Goal: Find specific page/section: Find specific page/section

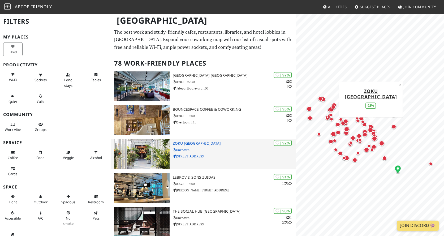
scroll to position [14, 0]
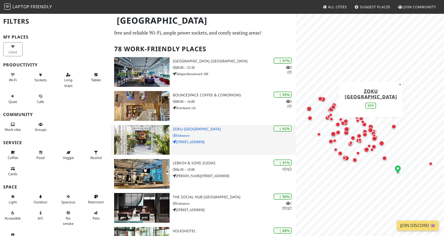
click at [221, 134] on p "Unknown" at bounding box center [234, 135] width 123 height 5
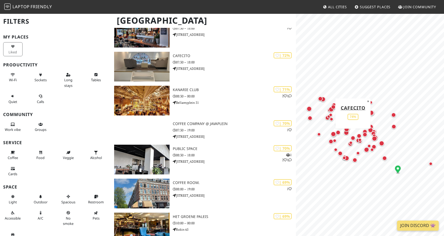
scroll to position [976, 0]
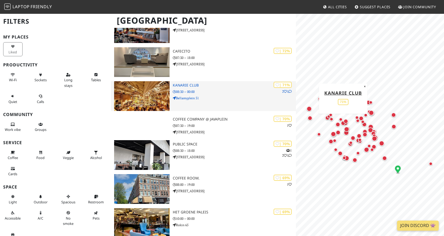
click at [220, 92] on p "08:30 – 00:00" at bounding box center [234, 91] width 123 height 5
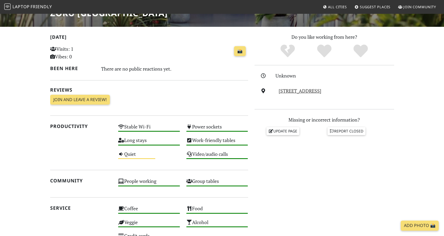
scroll to position [95, 0]
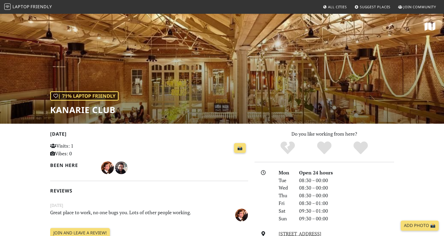
scroll to position [0, 0]
click at [220, 60] on div "| 71% Laptop Friendly Kanarie Club" at bounding box center [222, 68] width 444 height 110
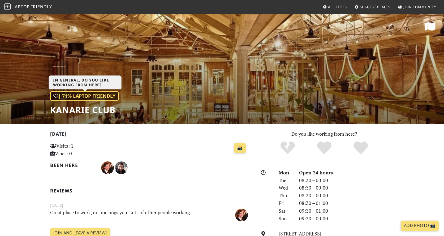
click at [119, 93] on div "| 71% Laptop Friendly" at bounding box center [84, 95] width 68 height 9
click at [186, 66] on div "| 71% Laptop Friendly Kanarie Club" at bounding box center [222, 68] width 444 height 110
drag, startPoint x: 129, startPoint y: 109, endPoint x: 47, endPoint y: 109, distance: 82.3
click at [47, 110] on div "| 71% Laptop Friendly Kanarie Club" at bounding box center [222, 68] width 444 height 110
drag, startPoint x: 48, startPoint y: 109, endPoint x: 134, endPoint y: 109, distance: 85.7
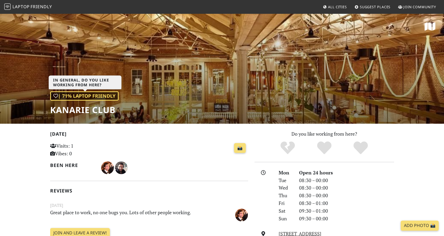
click at [134, 109] on div "| 71% Laptop Friendly Kanarie Club" at bounding box center [222, 68] width 444 height 110
click at [106, 113] on h1 "Kanarie Club" at bounding box center [84, 110] width 68 height 10
copy div "Kanarie Club"
